Goal: Task Accomplishment & Management: Manage account settings

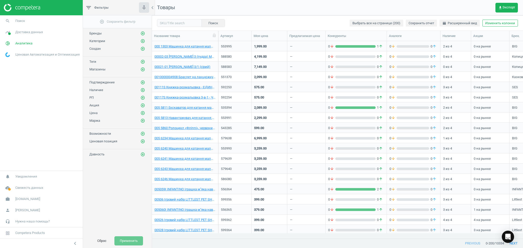
scroll to position [187, 366]
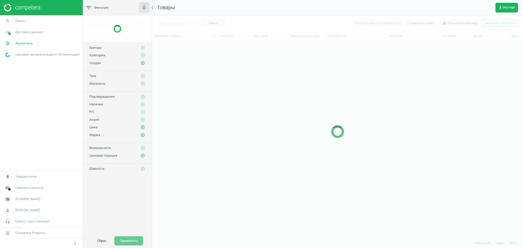
scroll to position [187, 366]
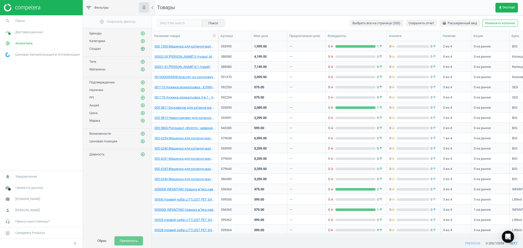
click at [142, 48] on icon "add_circle_outline" at bounding box center [142, 48] width 5 height 5
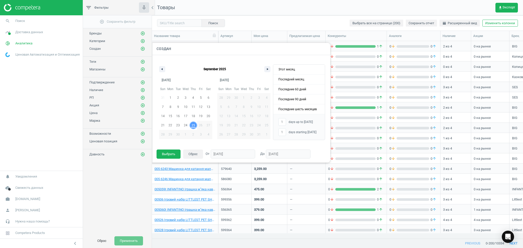
click at [191, 125] on span "25" at bounding box center [193, 125] width 8 height 7
click at [165, 152] on button "Выбрать" at bounding box center [168, 154] width 24 height 9
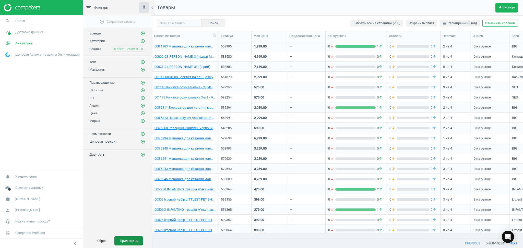
click at [129, 240] on button "Применить" at bounding box center [128, 240] width 29 height 9
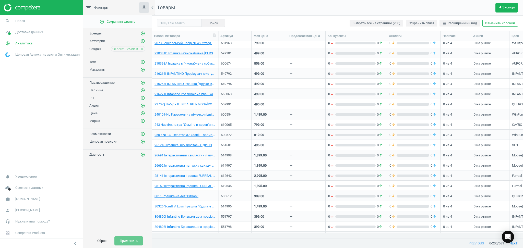
scroll to position [510, 0]
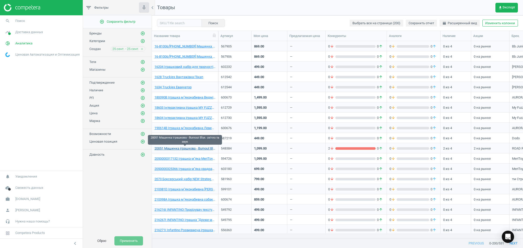
click at [167, 148] on link "20051 Машинка іграшкова - Burnout Blue. світло та звук" at bounding box center [184, 148] width 61 height 5
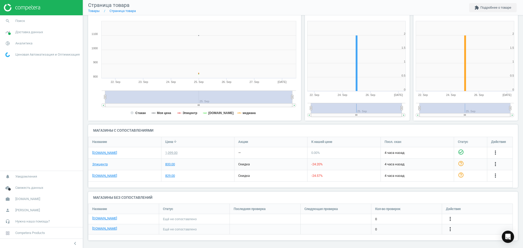
scroll to position [65, 0]
click at [173, 150] on div "1,099.00" at bounding box center [171, 151] width 12 height 5
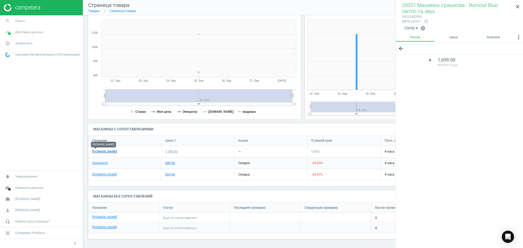
click at [93, 152] on link "[DOMAIN_NAME]" at bounding box center [104, 151] width 25 height 5
click at [98, 175] on link "[DOMAIN_NAME]" at bounding box center [104, 174] width 25 height 5
click at [93, 163] on link "Эпицентр" at bounding box center [100, 163] width 16 height 5
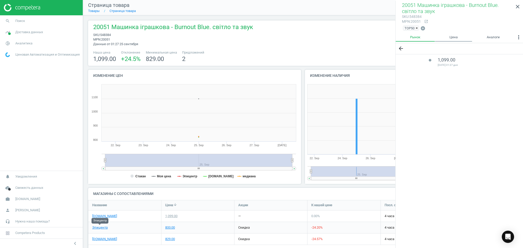
click at [456, 37] on link "Цена" at bounding box center [453, 37] width 37 height 9
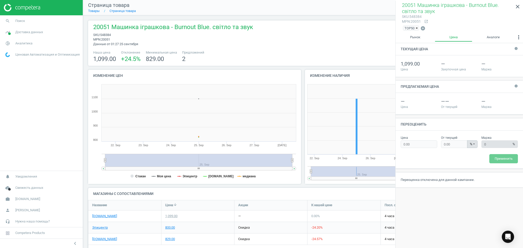
click at [414, 124] on h4 "Переоценить" at bounding box center [458, 124] width 127 height 12
click at [271, 39] on div "20051 Машинка іграшкова - Burnout Blue. світло та звук sku : 548384 mpn : 20051…" at bounding box center [303, 34] width 424 height 23
click at [427, 21] on icon "open_in_new" at bounding box center [426, 21] width 4 height 4
click at [425, 21] on icon "open_in_new" at bounding box center [426, 21] width 4 height 4
click at [515, 8] on icon "close" at bounding box center [517, 7] width 6 height 6
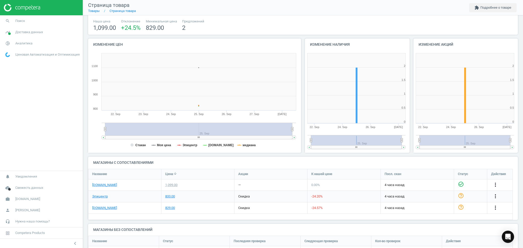
scroll to position [65, 0]
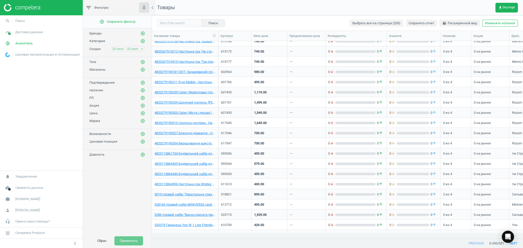
scroll to position [1849, 0]
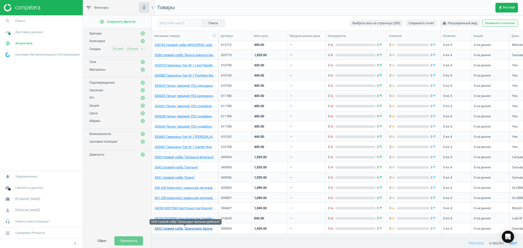
click at [194, 229] on link "5432 Ігровий набір "Шоколадні Кролики-двійнята"" at bounding box center [184, 228] width 61 height 5
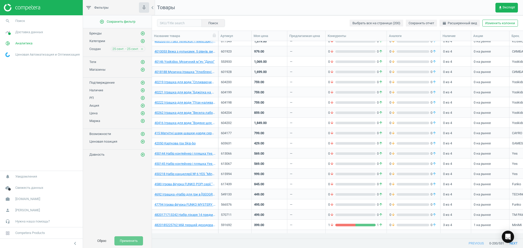
scroll to position [1101, 0]
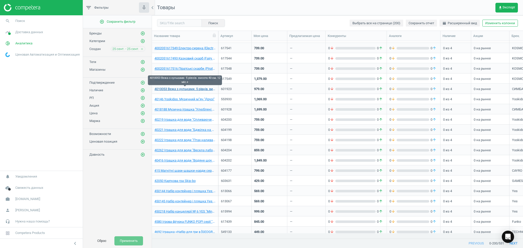
click at [181, 89] on link "4010053 Вежа з кульками. 5 piвнiв. висота 40 см. 12 мic.+" at bounding box center [184, 89] width 61 height 5
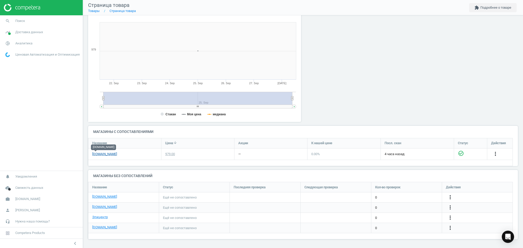
click at [96, 155] on link "[DOMAIN_NAME]" at bounding box center [104, 154] width 25 height 5
click at [452, 208] on icon "more_vert" at bounding box center [450, 207] width 6 height 6
click at [411, 205] on link "Изменить ссылку/опцию" at bounding box center [410, 205] width 70 height 8
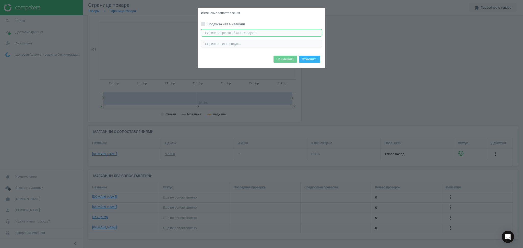
click at [245, 30] on input "text" at bounding box center [261, 33] width 121 height 8
paste input "https://antoshka.ua/uk/rozvivajucha-igrashka-abc-vezha-z-kul-kami-5-rivniv.html…"
type input "https://antoshka.ua/uk/rozvivajucha-igrashka-abc-vezha-z-kul-kami-5-rivniv.html…"
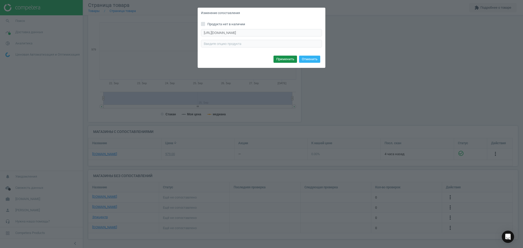
click at [285, 57] on button "Применить" at bounding box center [284, 59] width 23 height 7
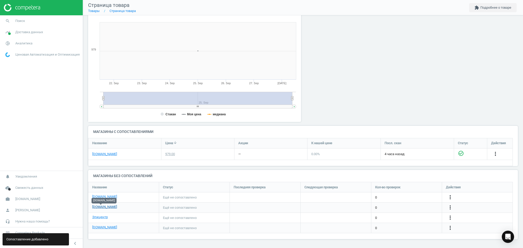
click at [95, 208] on link "[DOMAIN_NAME]" at bounding box center [104, 207] width 25 height 5
click at [451, 218] on icon "more_vert" at bounding box center [450, 218] width 6 height 6
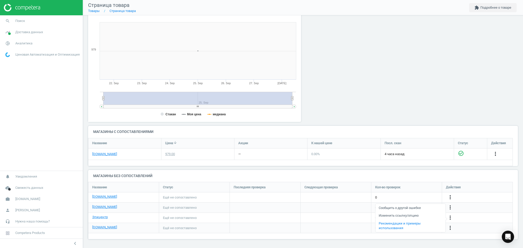
click at [409, 216] on link "Изменить ссылку/опцию" at bounding box center [410, 216] width 70 height 8
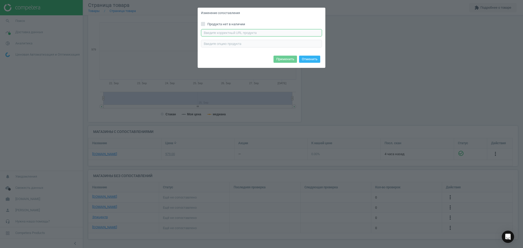
click at [245, 30] on input "text" at bounding box center [261, 33] width 121 height 8
paste input "https://epicentrk.ua/ua/shop/ihrashka-simba-vezha-z-kulkamy-40-sm-4010053.html"
type input "https://epicentrk.ua/ua/shop/ihrashka-simba-vezha-z-kulkamy-40-sm-4010053.html"
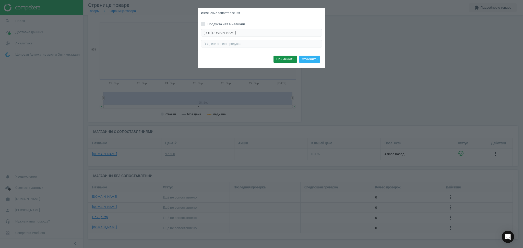
click at [280, 58] on button "Применить" at bounding box center [284, 59] width 23 height 7
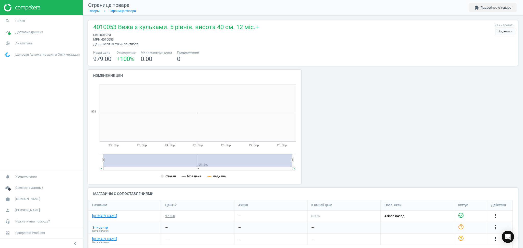
scroll to position [65, 0]
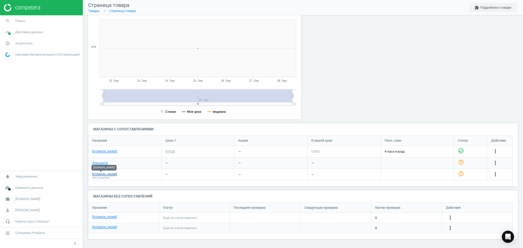
click at [101, 174] on link "[DOMAIN_NAME]" at bounding box center [104, 174] width 25 height 5
click at [96, 162] on link "Эпицентр" at bounding box center [100, 163] width 16 height 5
